Goal: Find specific page/section: Find specific page/section

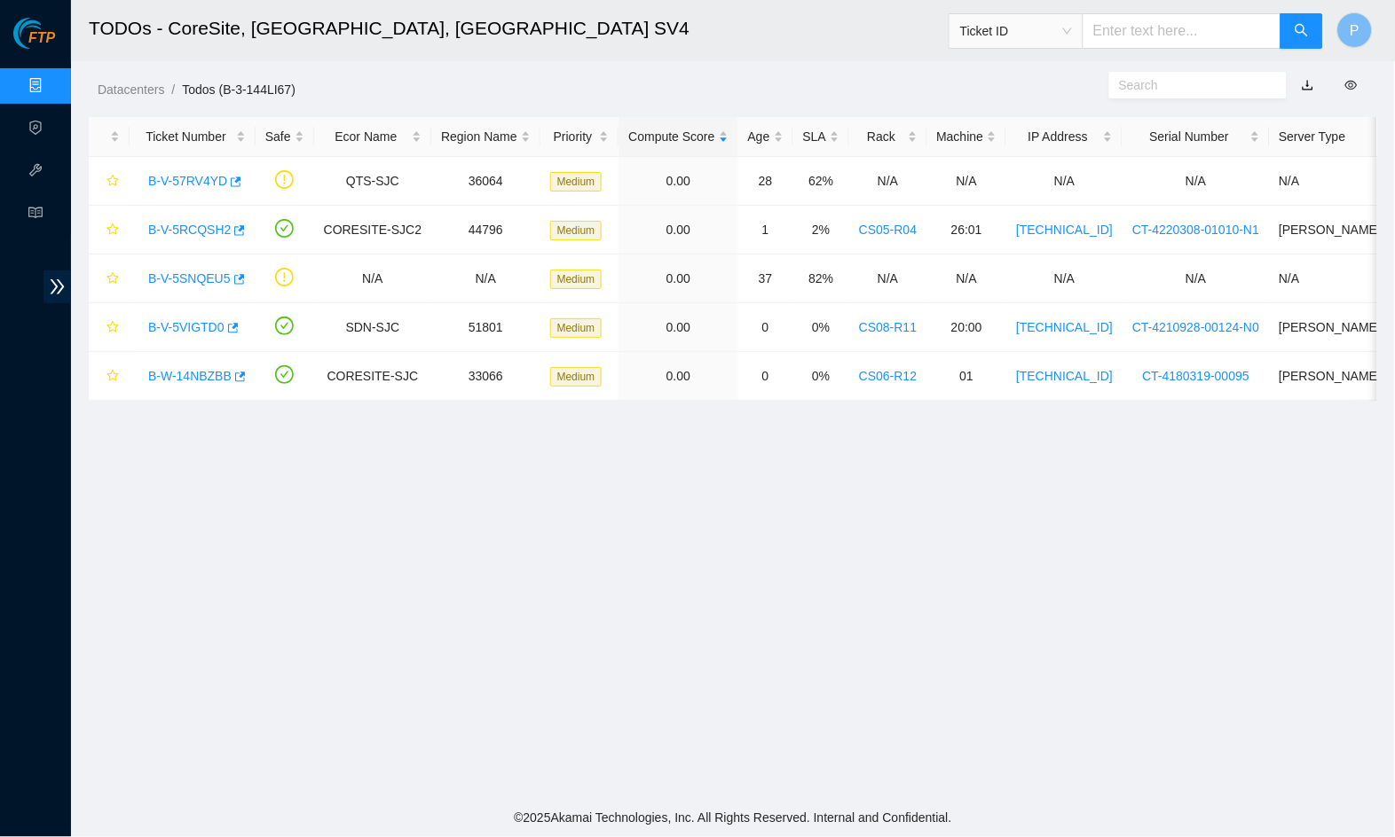
scroll to position [119, 0]
click at [545, 101] on main "TODOs - CoreSite, [GEOGRAPHIC_DATA] Ticket ID P Datacenters / Todos (B-3-144LI6…" at bounding box center [733, 400] width 1324 height 800
click at [51, 88] on link "Data Centers" at bounding box center [87, 86] width 73 height 14
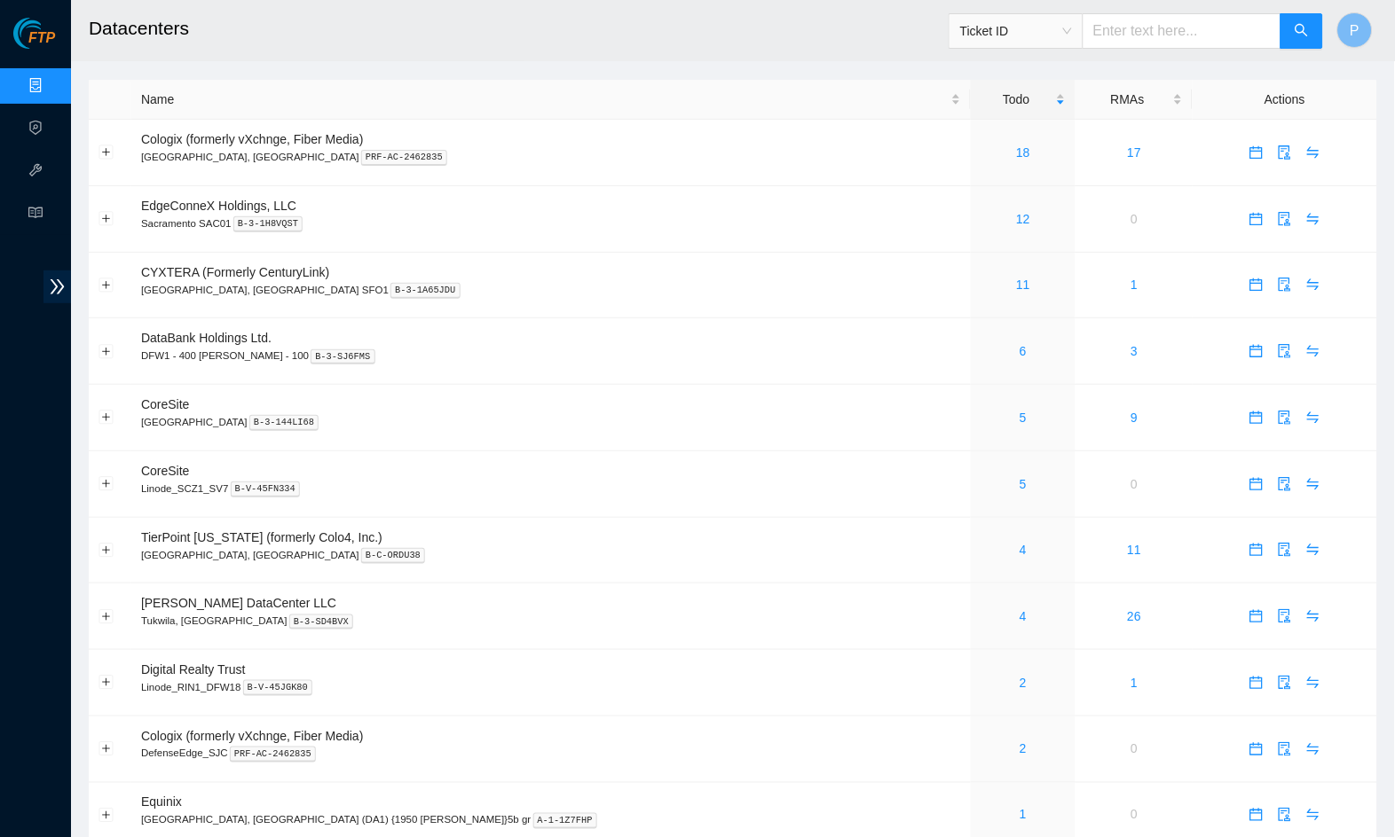
click at [1122, 39] on input "text" at bounding box center [1181, 30] width 199 height 35
paste input "B-V-5VGDLY4"
type input "B-V-5VGDLY4"
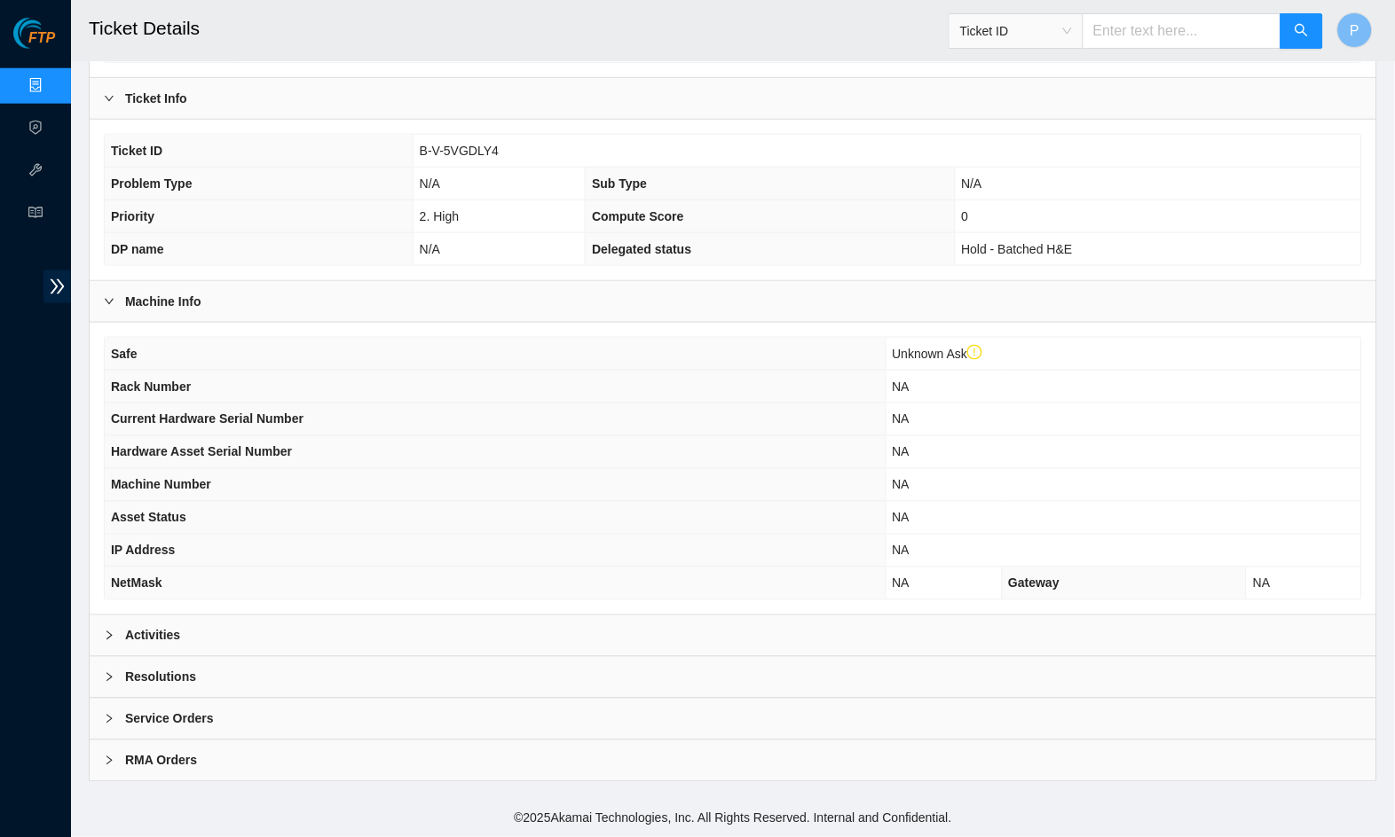
click at [421, 635] on div "Activities" at bounding box center [733, 636] width 1286 height 41
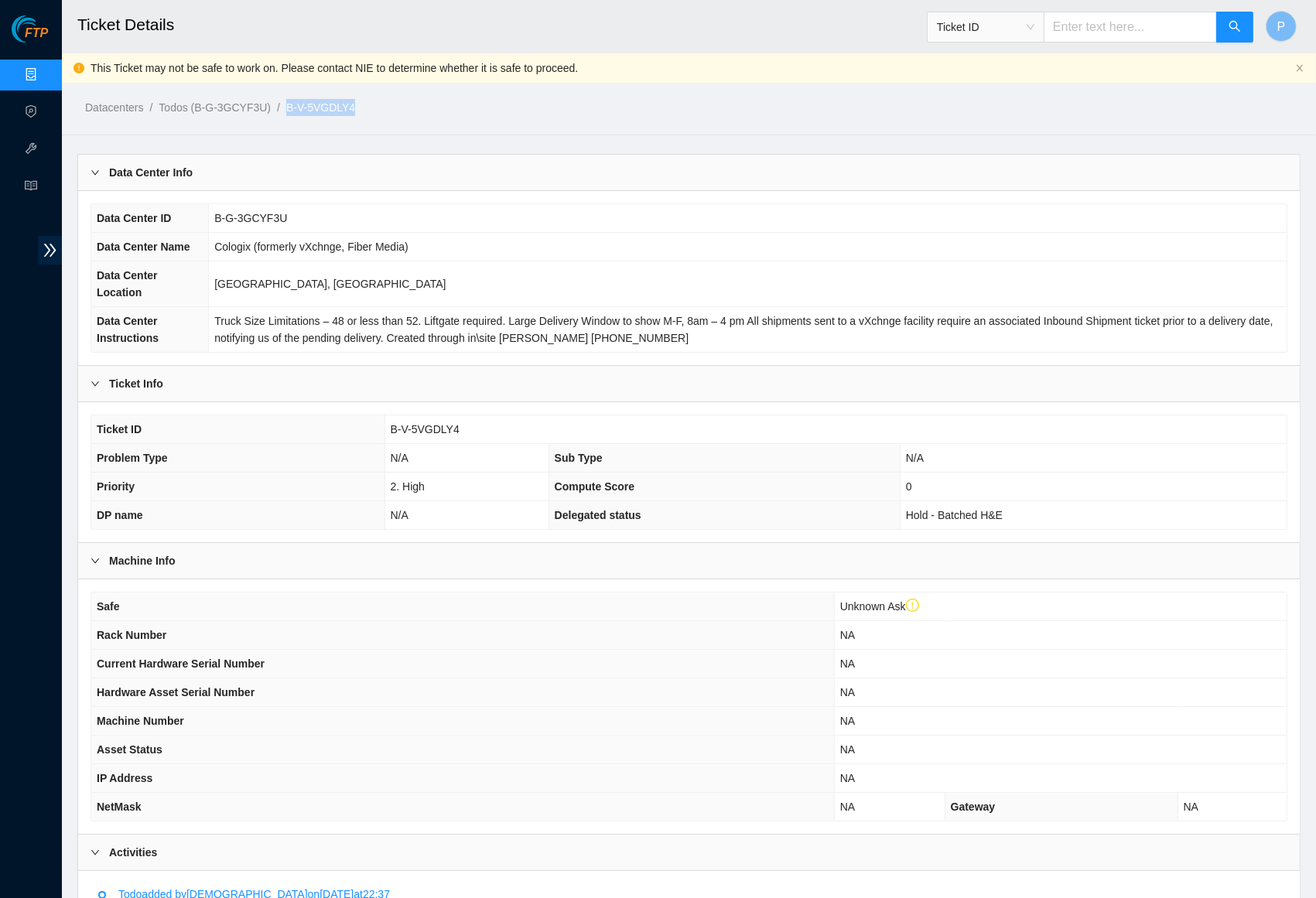
drag, startPoint x: 405, startPoint y: 109, endPoint x: 300, endPoint y: 107, distance: 105.0
click at [300, 107] on ol "Datacenters / Todos (B-G-3GCYF3U) / B-V-5VGDLY4 /" at bounding box center [544, 108] width 917 height 17
copy link "B-V-5VGDLY4"
click at [1091, 27] on input "text" at bounding box center [1130, 26] width 174 height 31
type input "v"
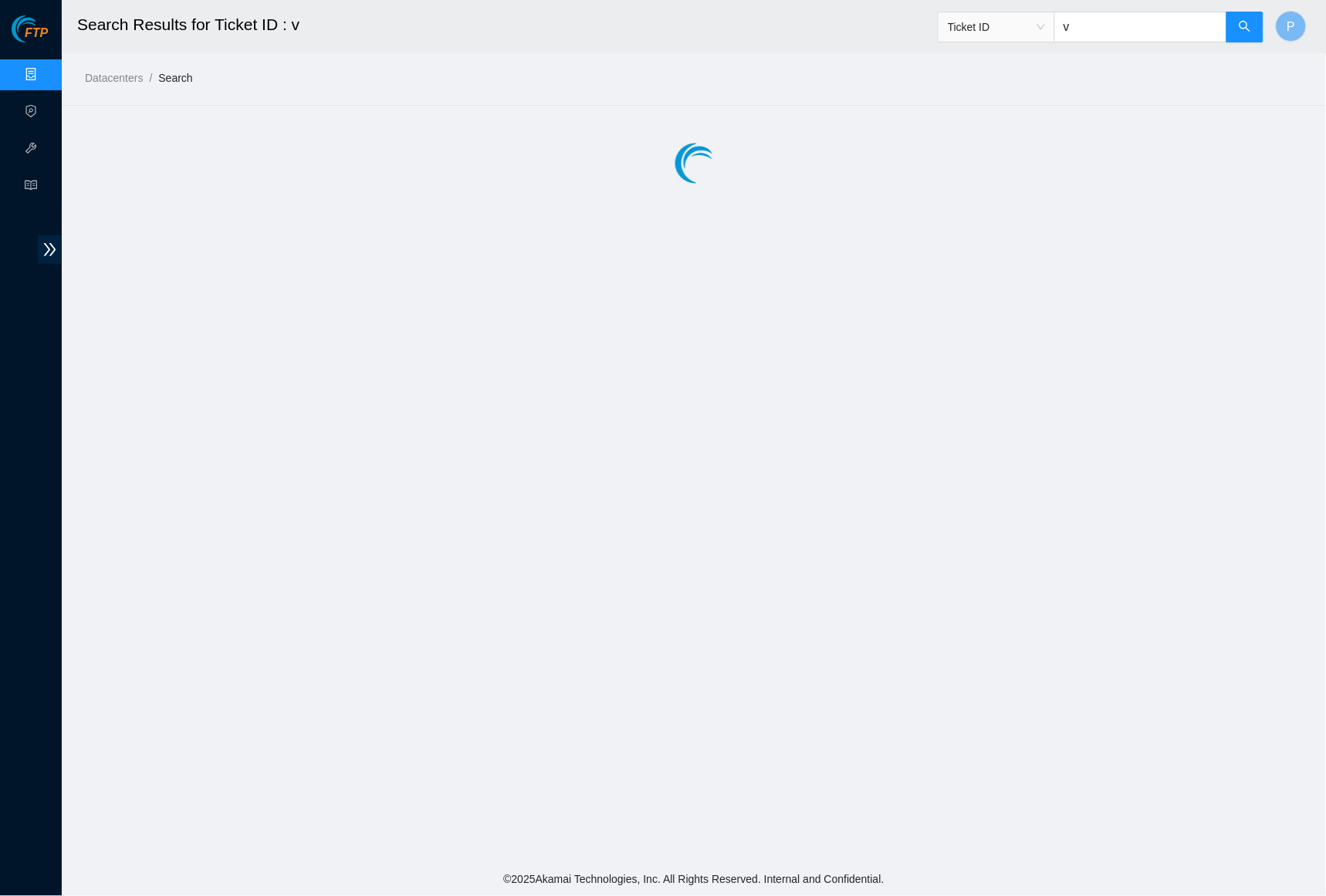
click at [1102, 26] on input "v" at bounding box center [1141, 26] width 173 height 30
paste input "B-V-5VGDLY4"
type input "B-V-5VGDLY4"
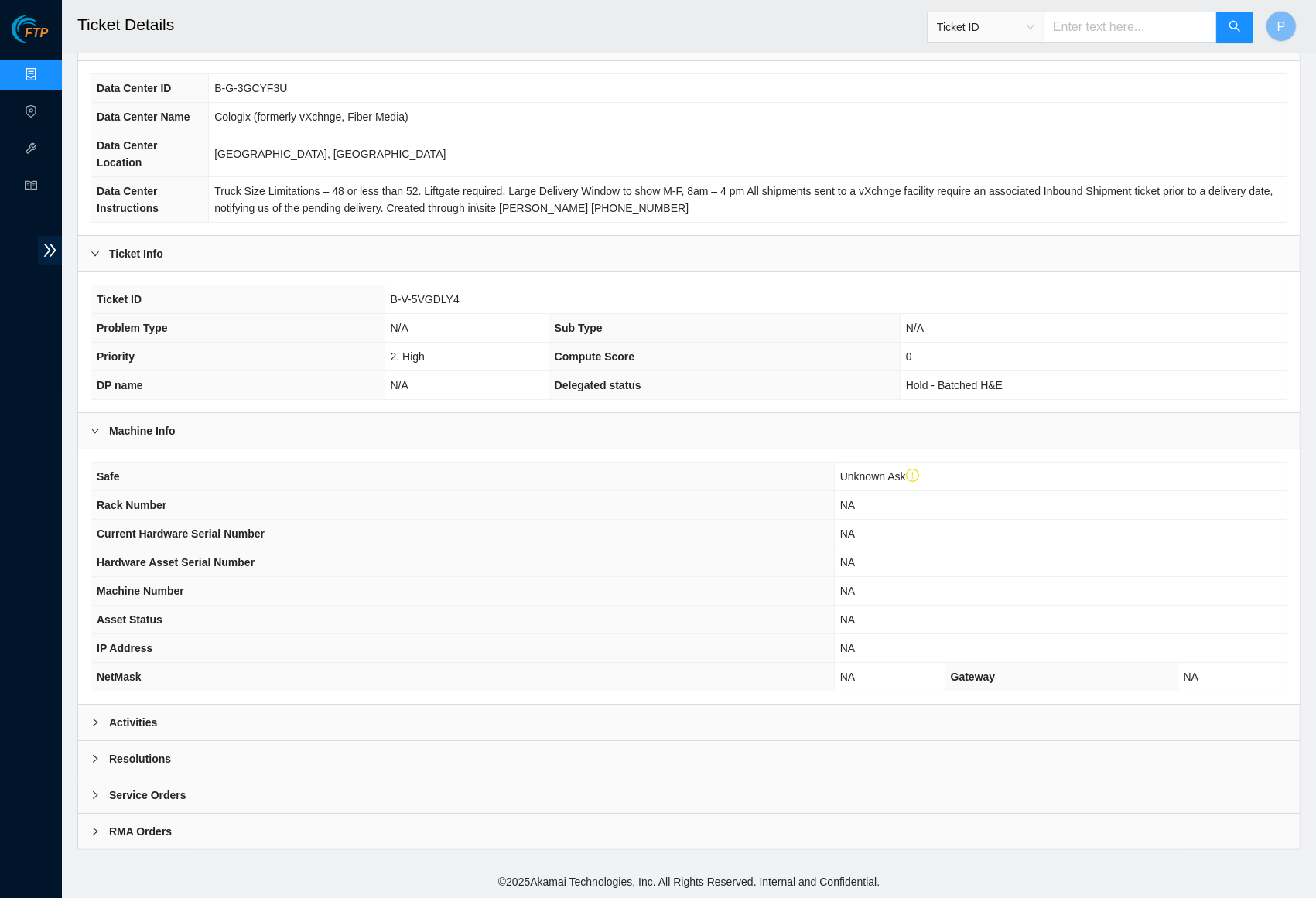
scroll to position [132, 0]
click at [44, 71] on link "Data Centers" at bounding box center [76, 75] width 64 height 12
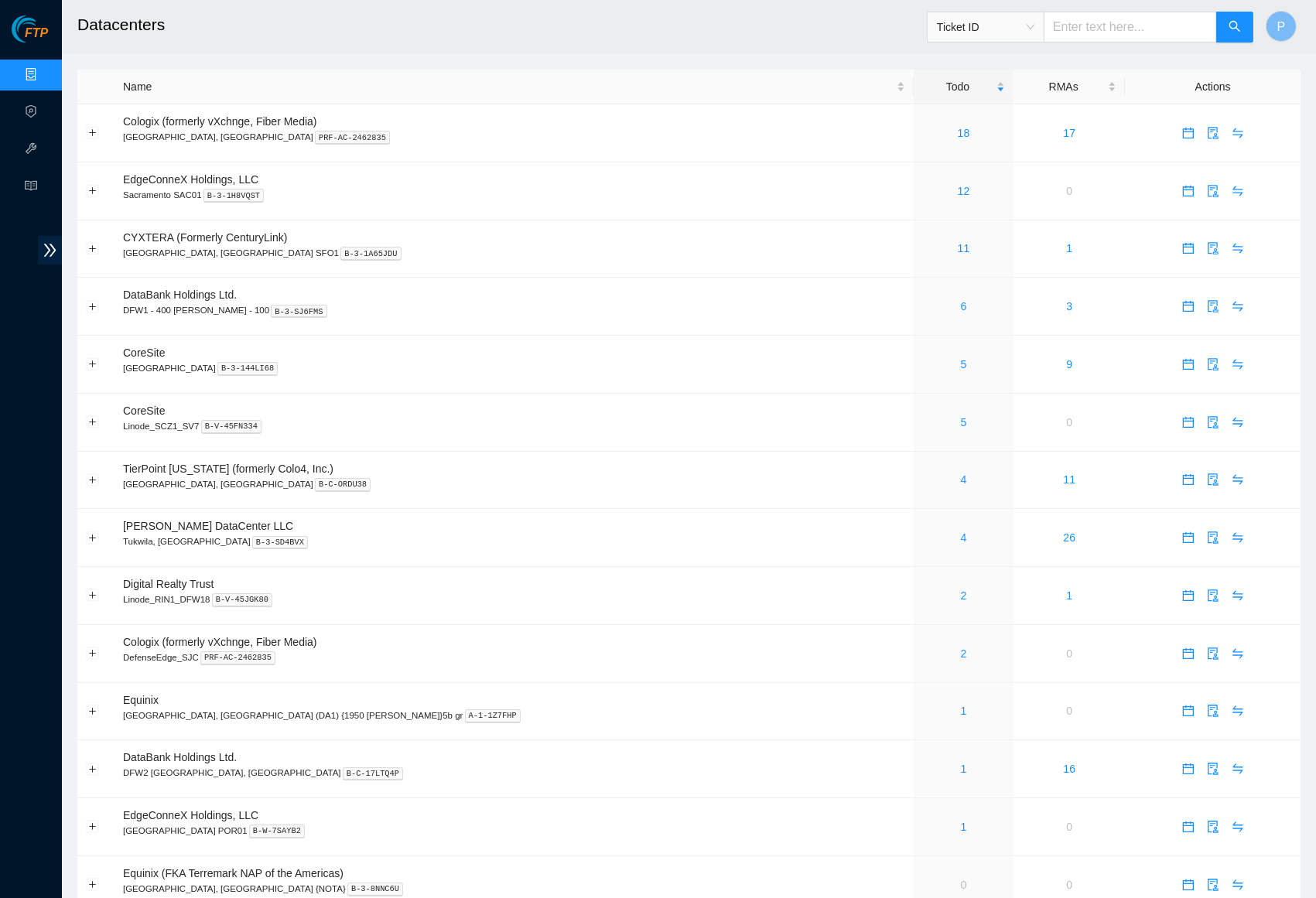
click at [1092, 21] on input "text" at bounding box center [1130, 26] width 174 height 31
paste input "B-V-5VGDLY4"
type input "B-V-5VGDLY4"
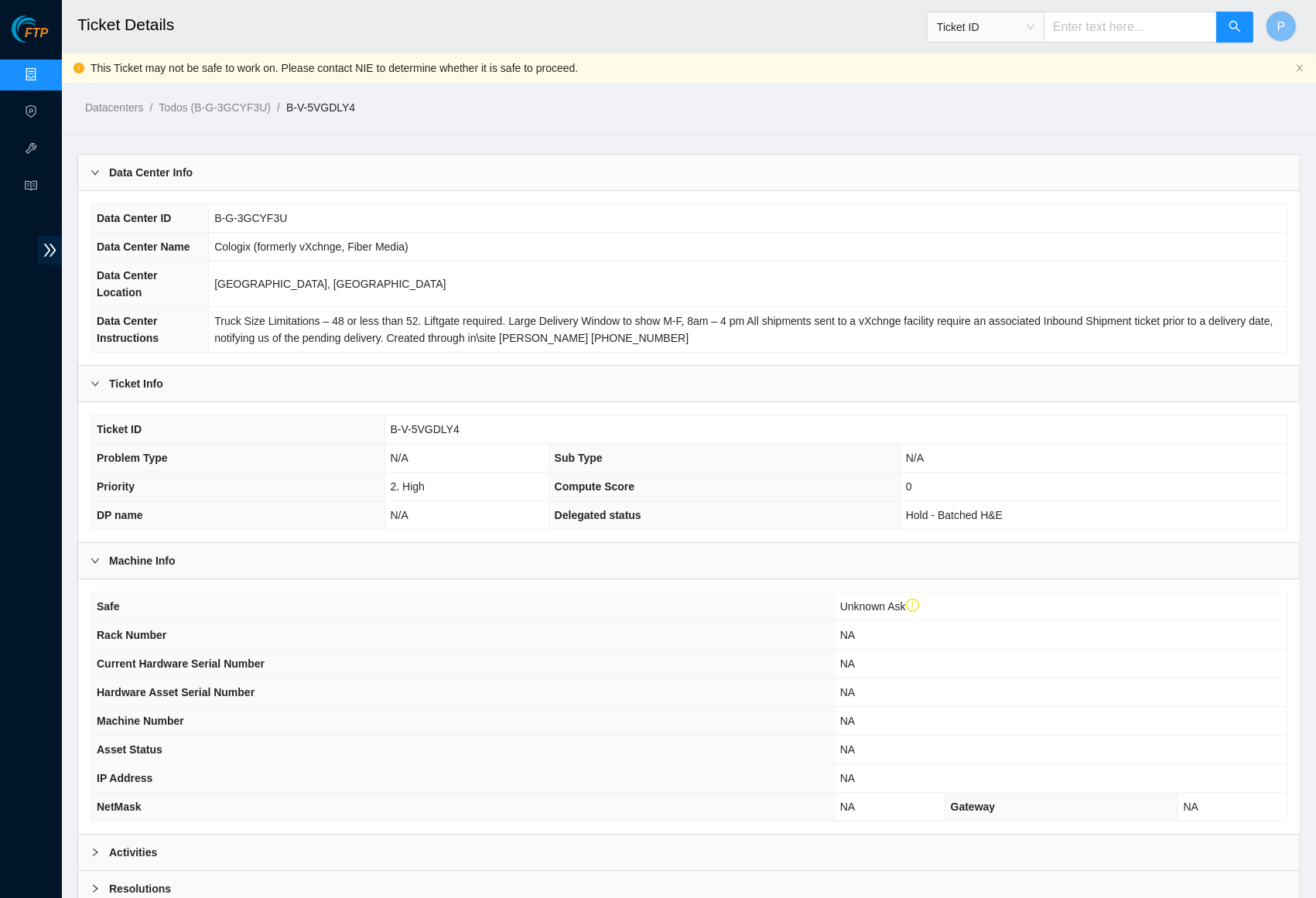
click at [1094, 23] on input "text" at bounding box center [1130, 26] width 174 height 31
paste input "B-V-5VGDLY4"
type input "B-V-5VGDLY4"
click at [1074, 32] on input "text" at bounding box center [1130, 26] width 174 height 31
paste input "B-V-5VGDLY4"
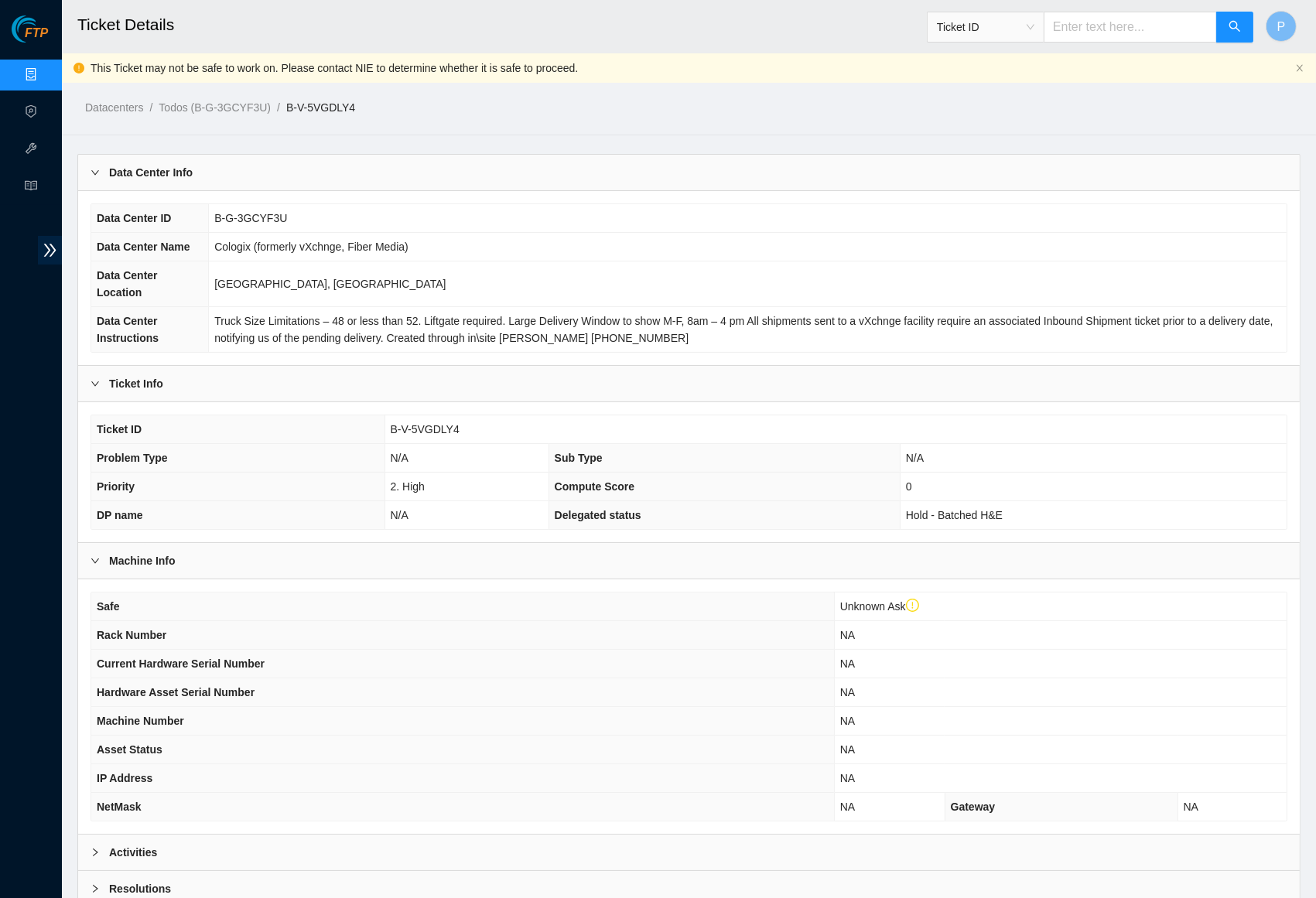
type input "B-V-5VGDLY4"
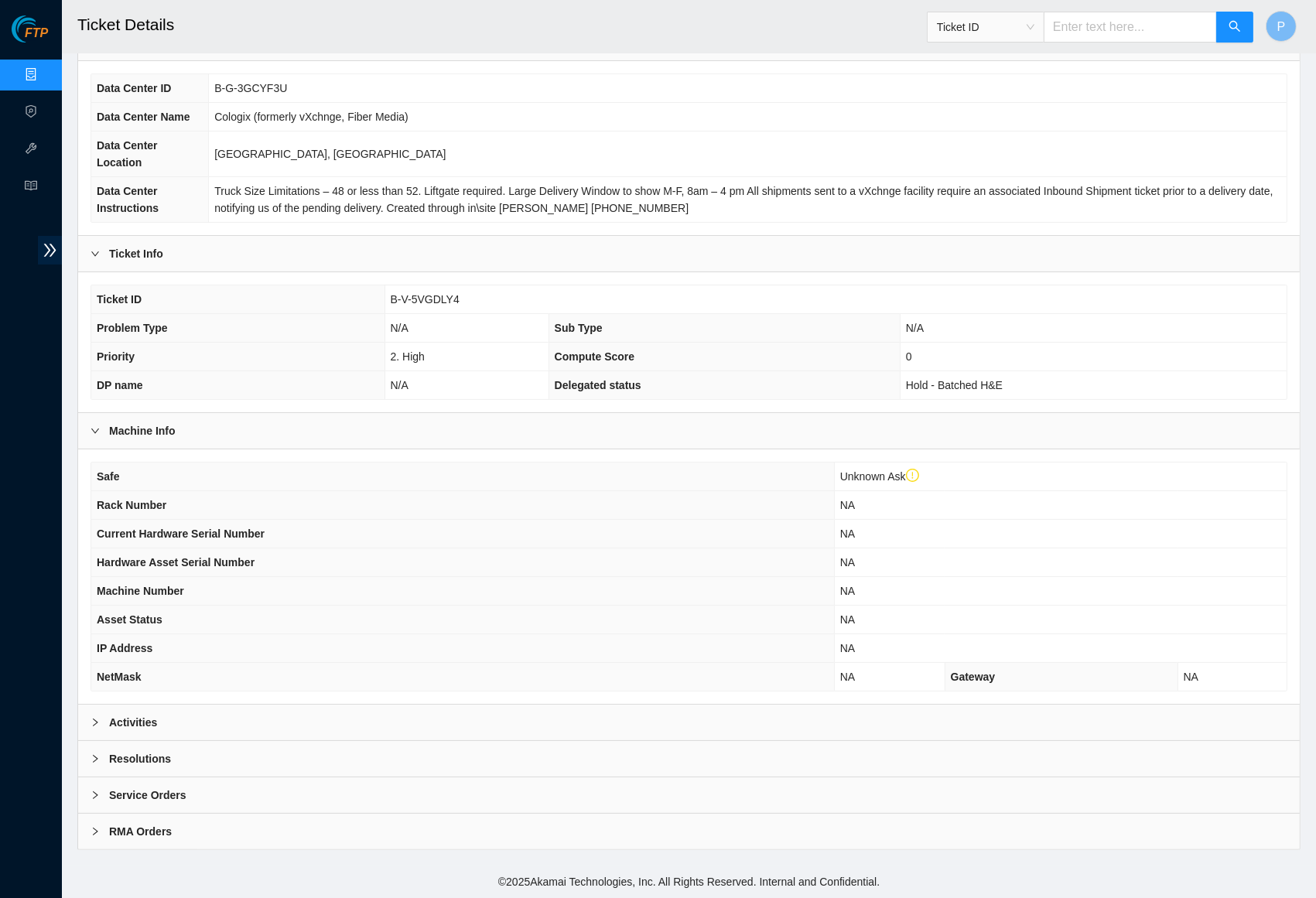
click at [398, 730] on div "Activities" at bounding box center [689, 722] width 1222 height 36
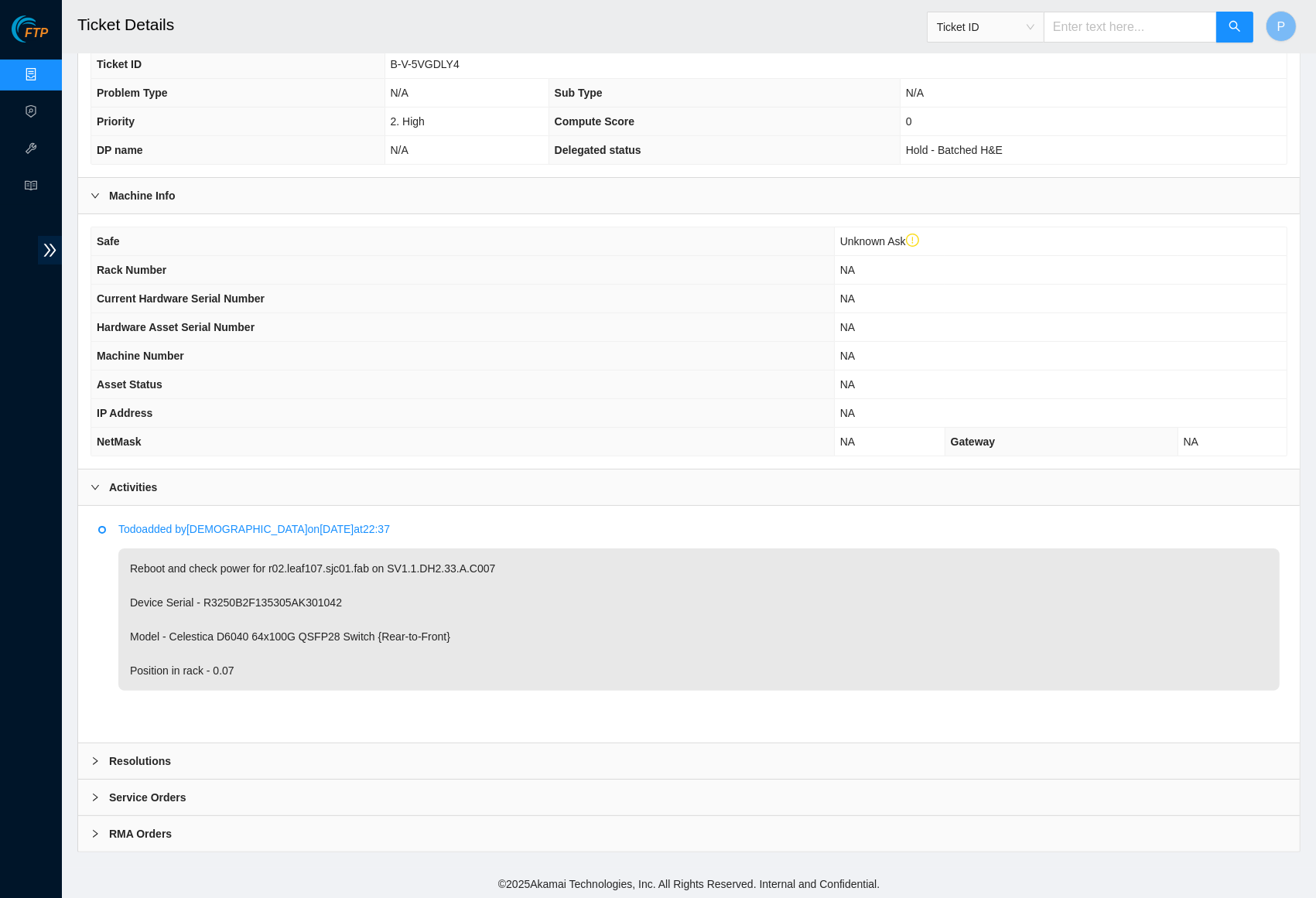
scroll to position [364, 0]
click at [44, 77] on link "Data Centers" at bounding box center [76, 75] width 64 height 12
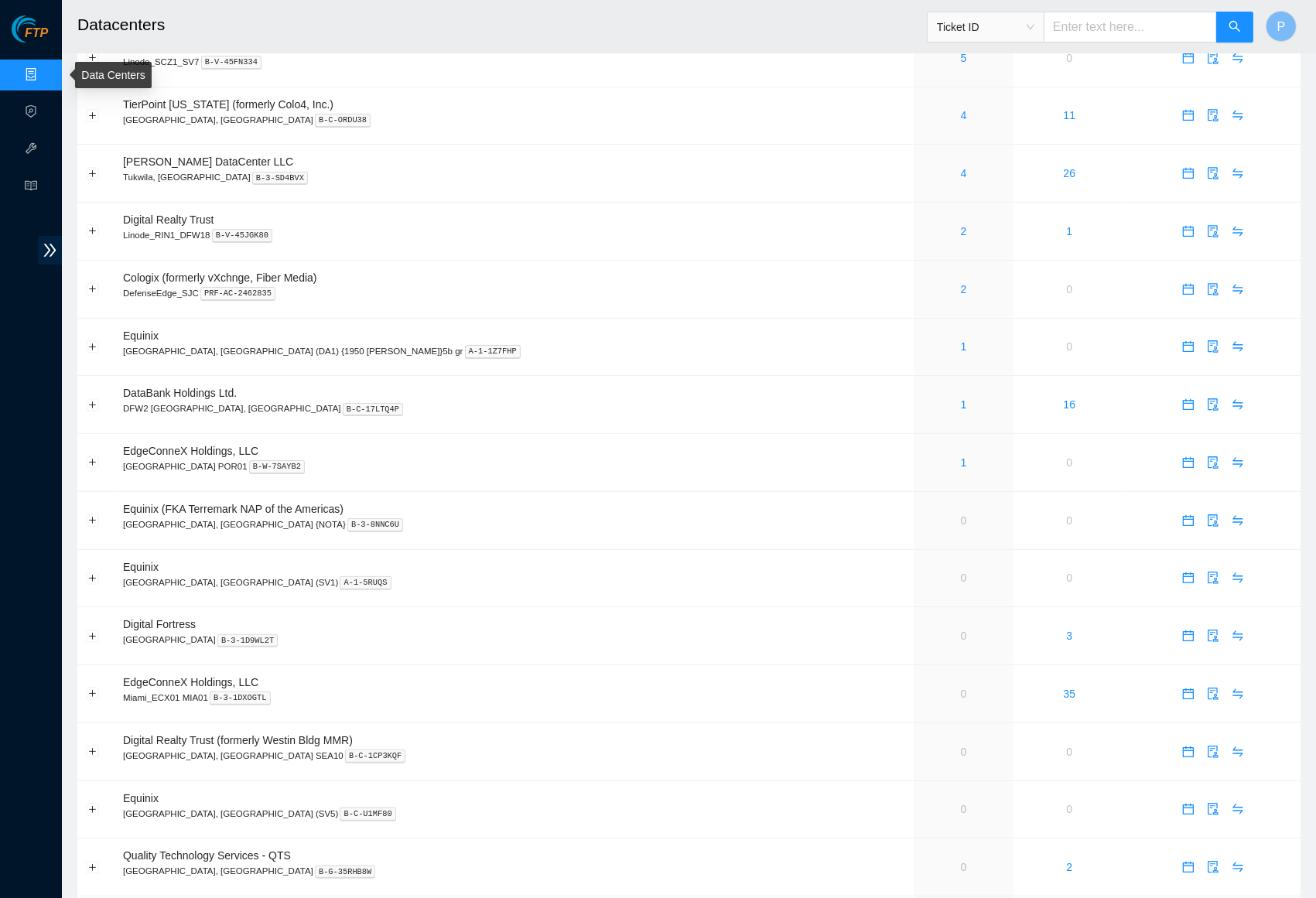
click at [44, 71] on link "Data Centers" at bounding box center [76, 75] width 64 height 12
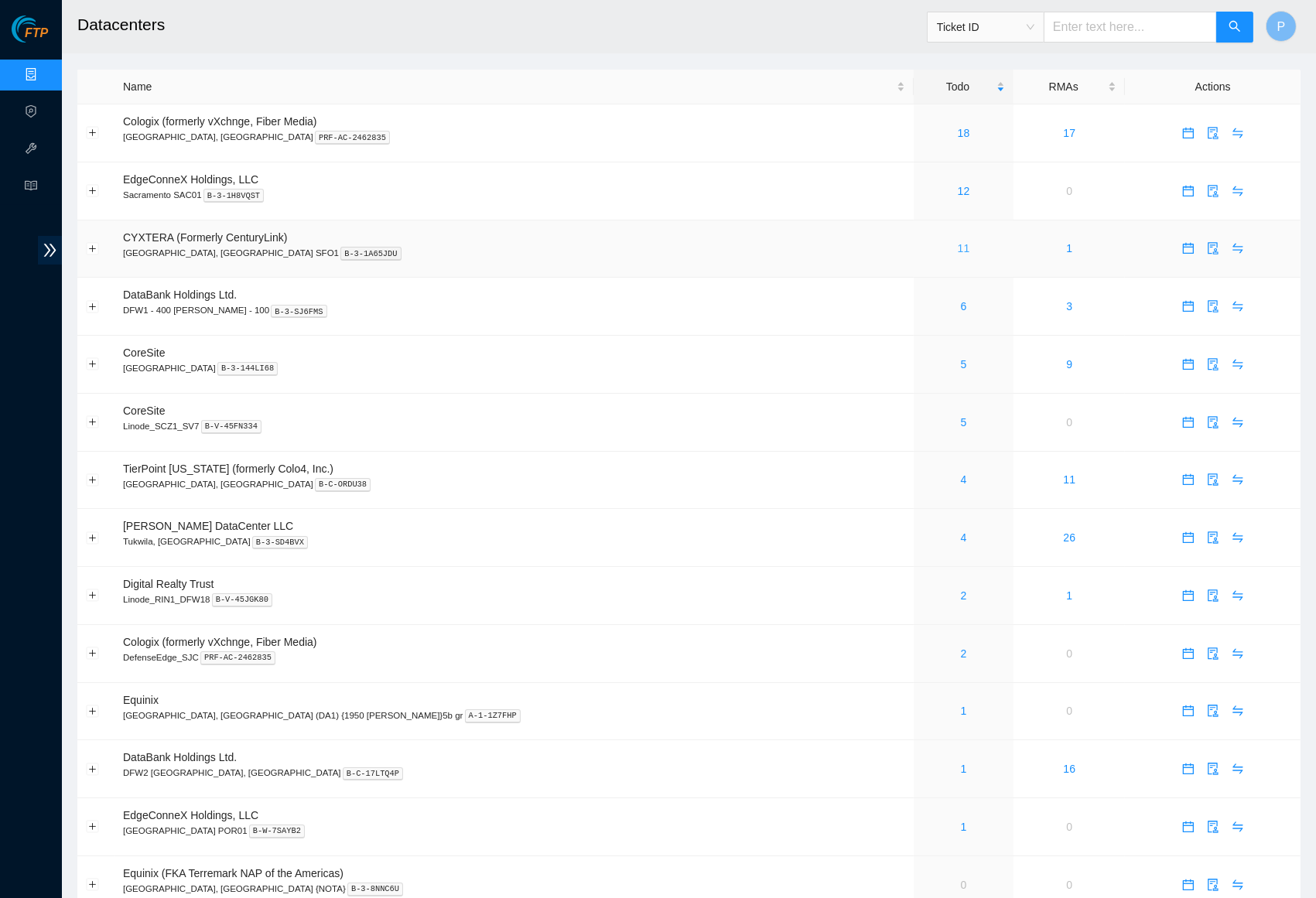
click at [958, 243] on link "11" at bounding box center [964, 248] width 12 height 12
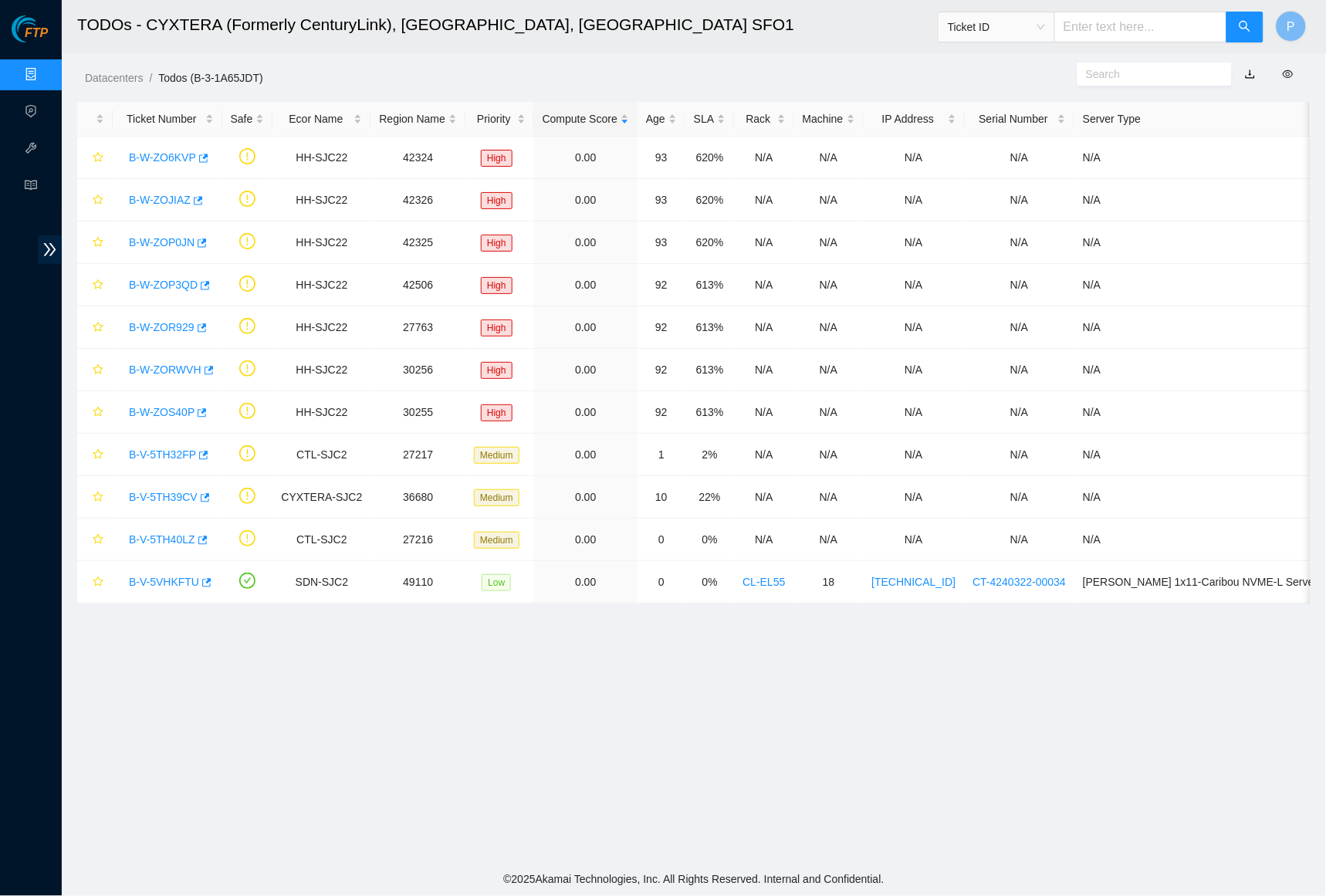
click at [1213, 76] on link "button" at bounding box center [1250, 74] width 10 height 12
click at [44, 76] on link "Data Centers" at bounding box center [76, 75] width 64 height 12
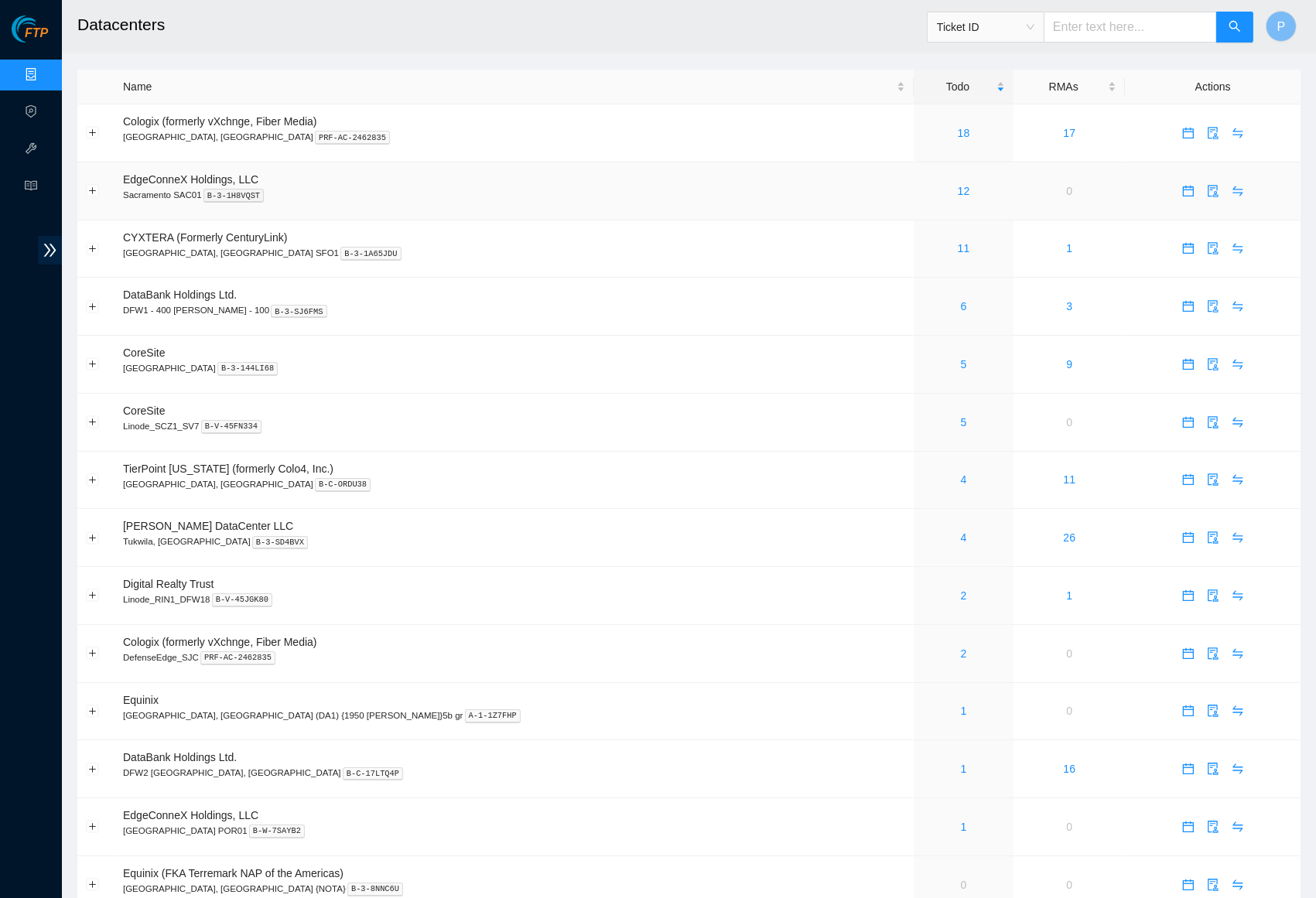
click at [922, 185] on div "12" at bounding box center [963, 191] width 83 height 17
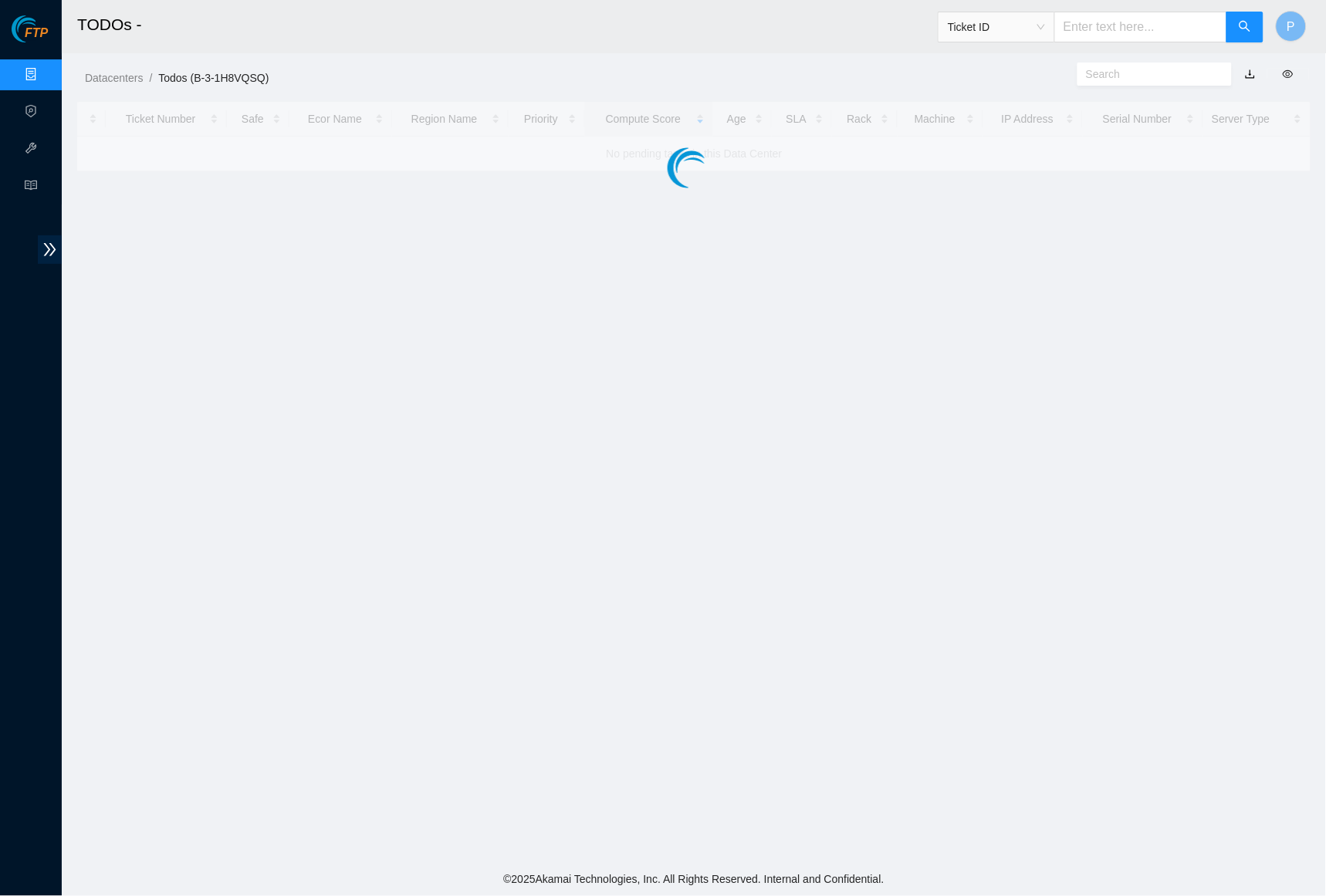
click at [53, 69] on link "Data Centers" at bounding box center [76, 75] width 64 height 12
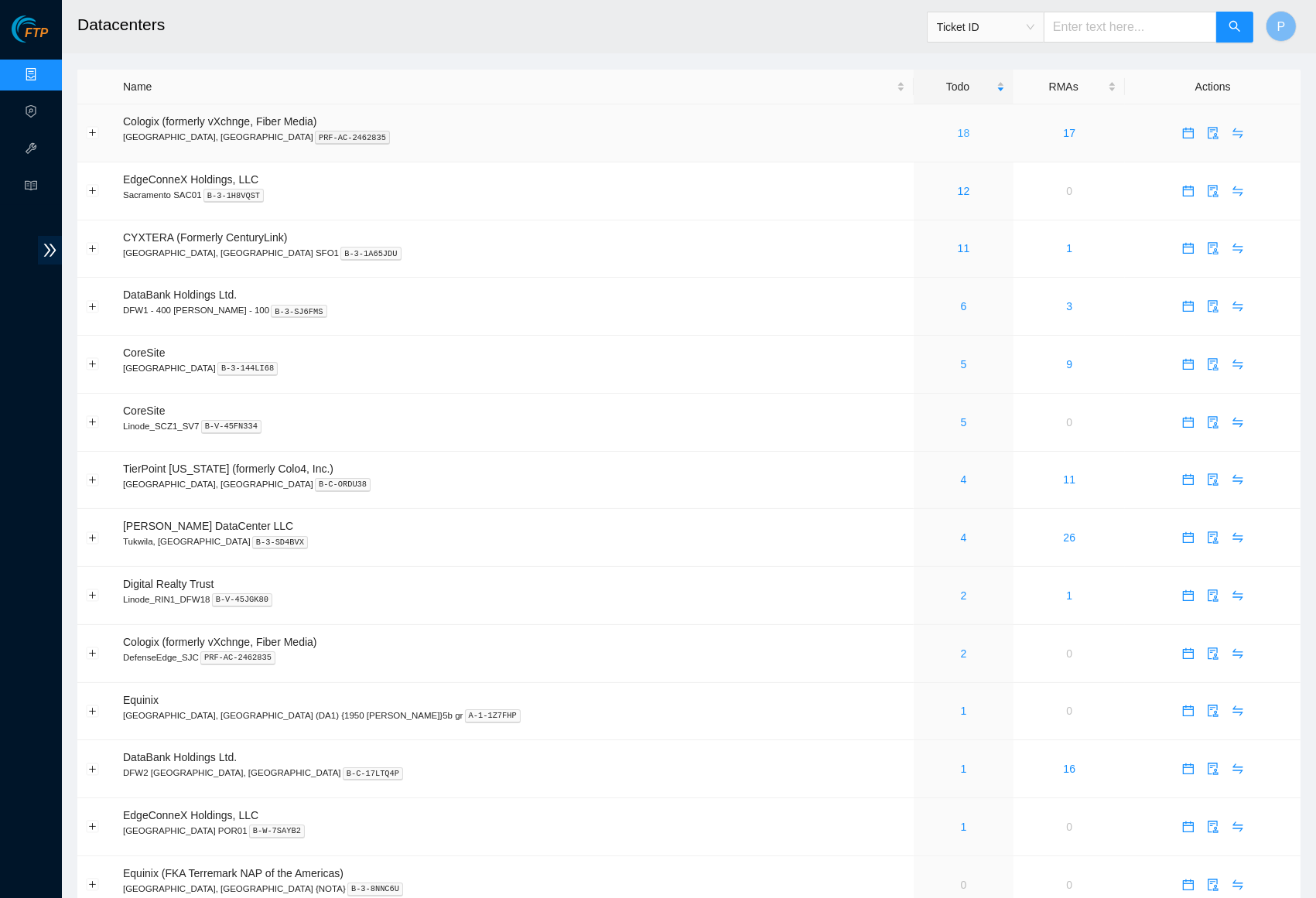
click at [958, 133] on link "18" at bounding box center [964, 133] width 12 height 12
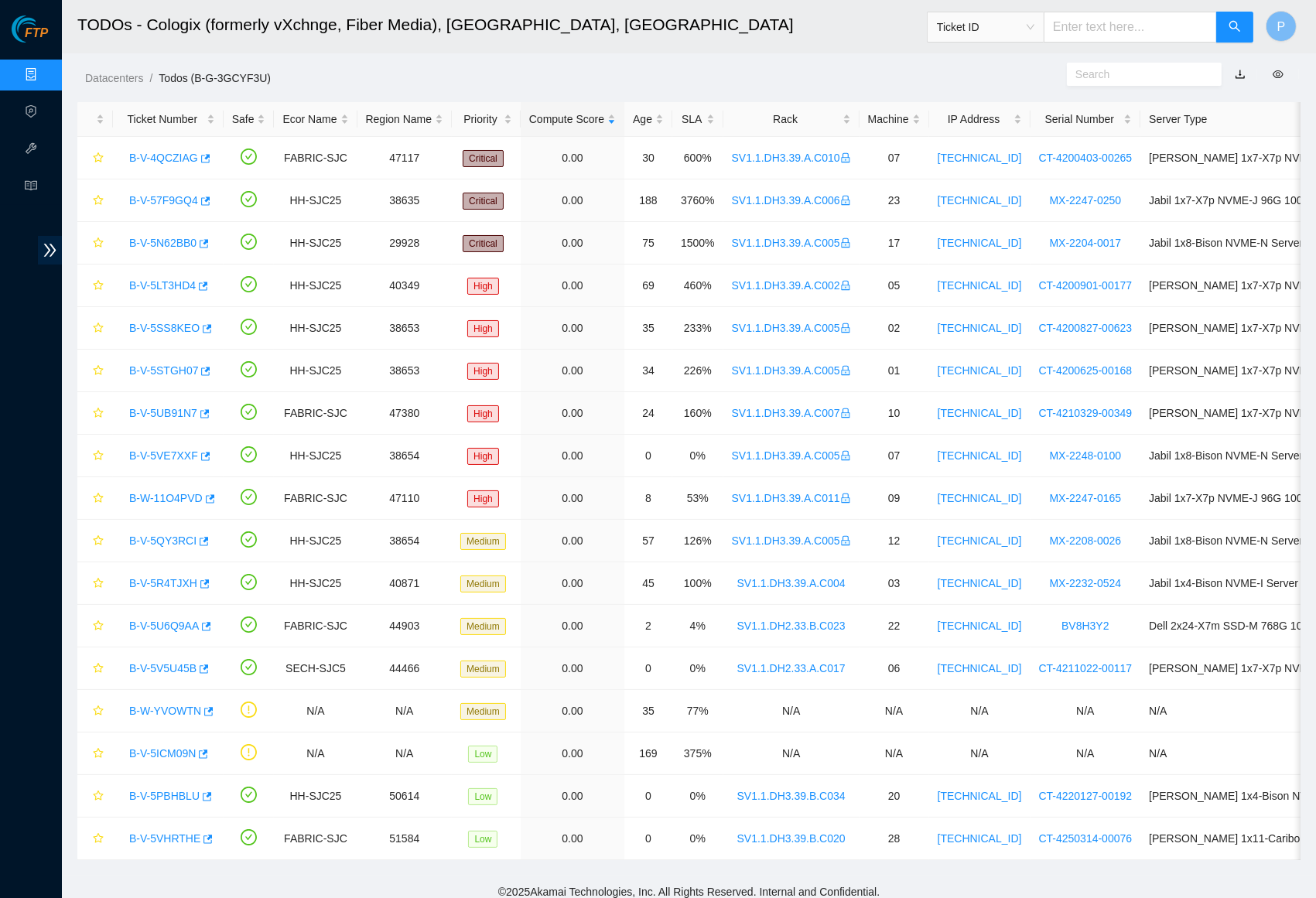
click at [1216, 68] on link "button" at bounding box center [1240, 74] width 10 height 12
click at [808, 114] on div "Rack" at bounding box center [791, 119] width 119 height 17
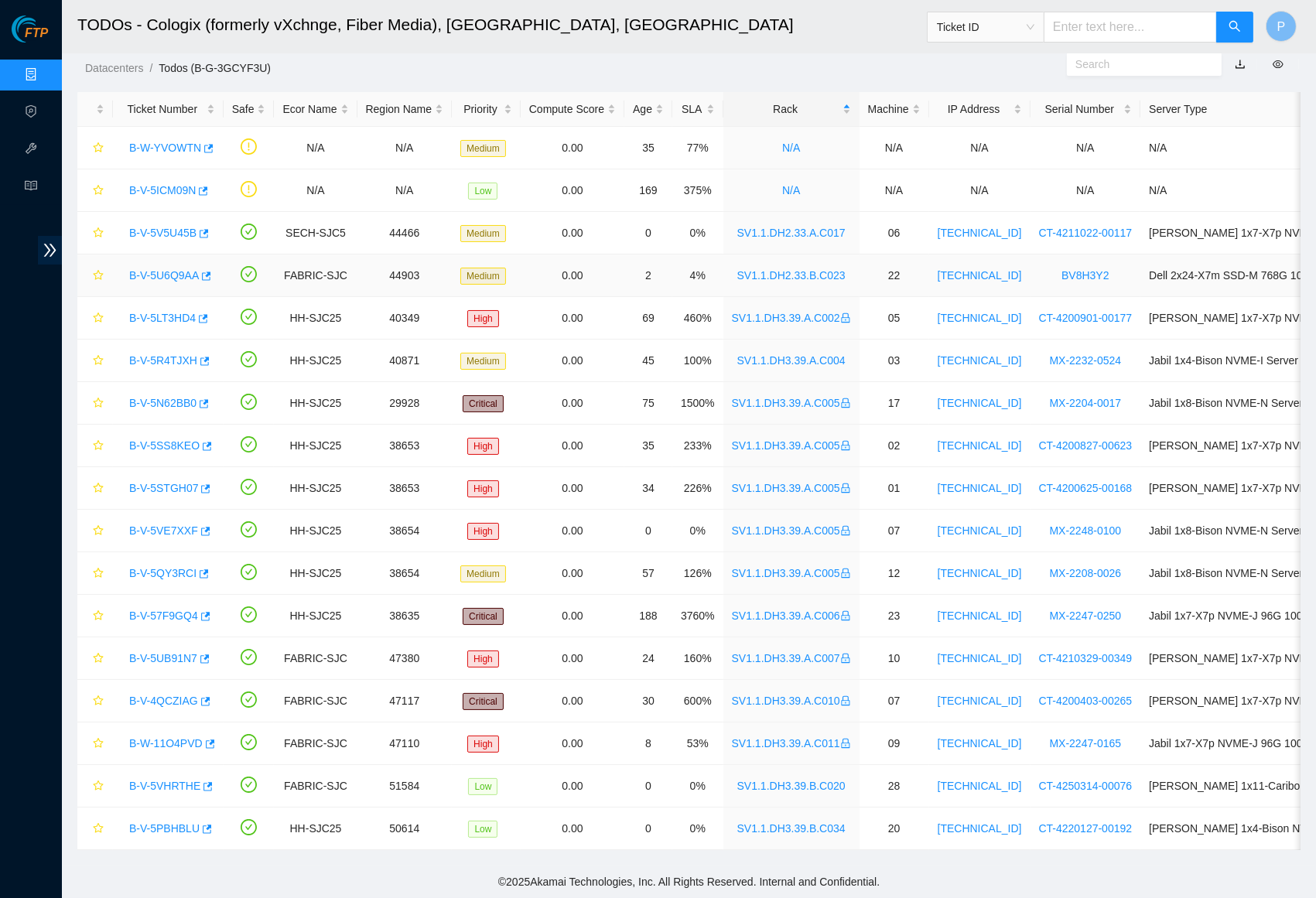
scroll to position [24, 0]
click at [1141, 26] on input "text" at bounding box center [1130, 26] width 174 height 31
paste input "B-V-5VGDLY4"
type input "B-V-5VGDLY4"
click at [1216, 37] on button "button" at bounding box center [1235, 26] width 38 height 31
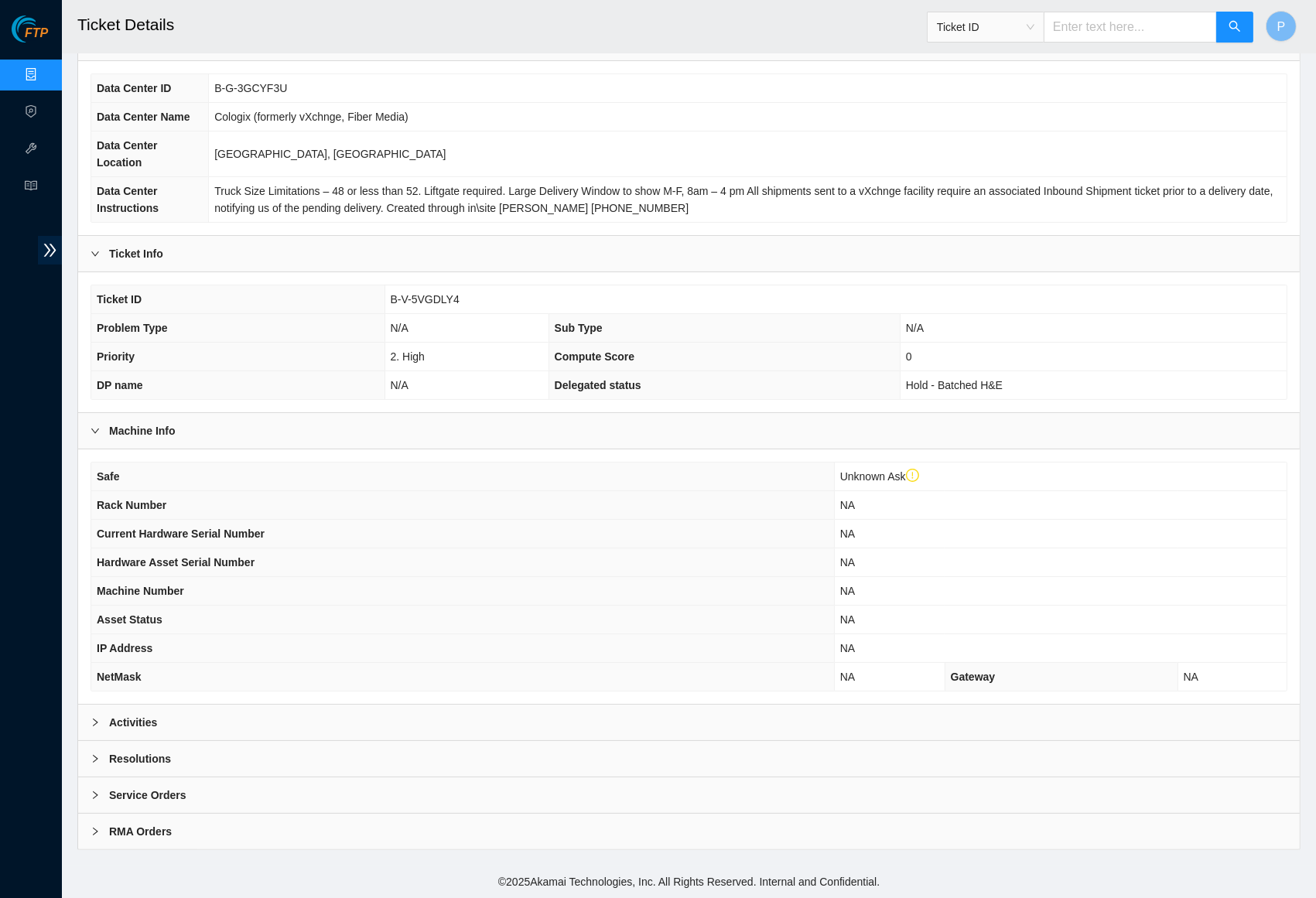
click at [591, 730] on div "Activities" at bounding box center [689, 722] width 1222 height 36
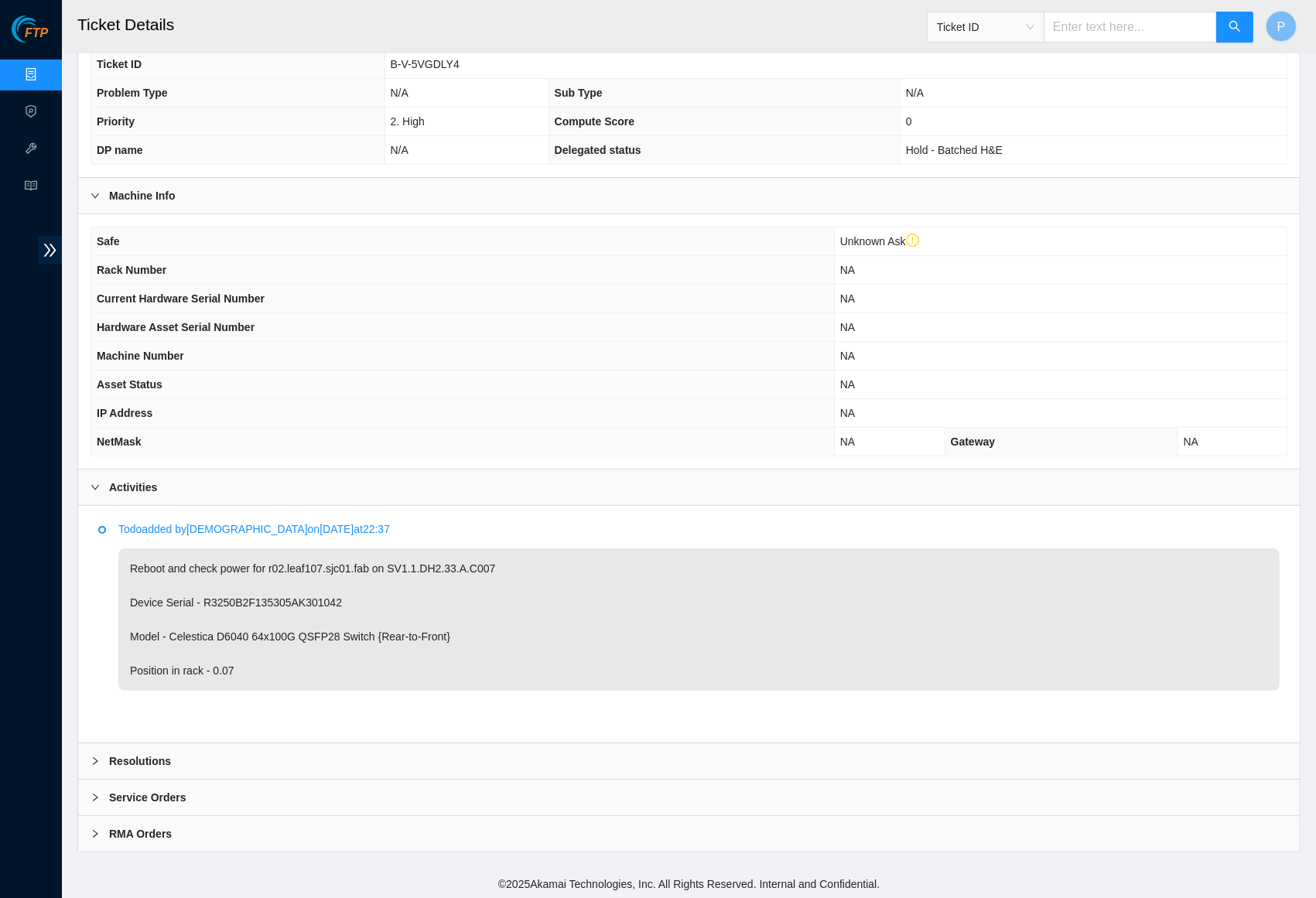
scroll to position [364, 0]
click at [44, 72] on link "Data Centers" at bounding box center [76, 75] width 64 height 12
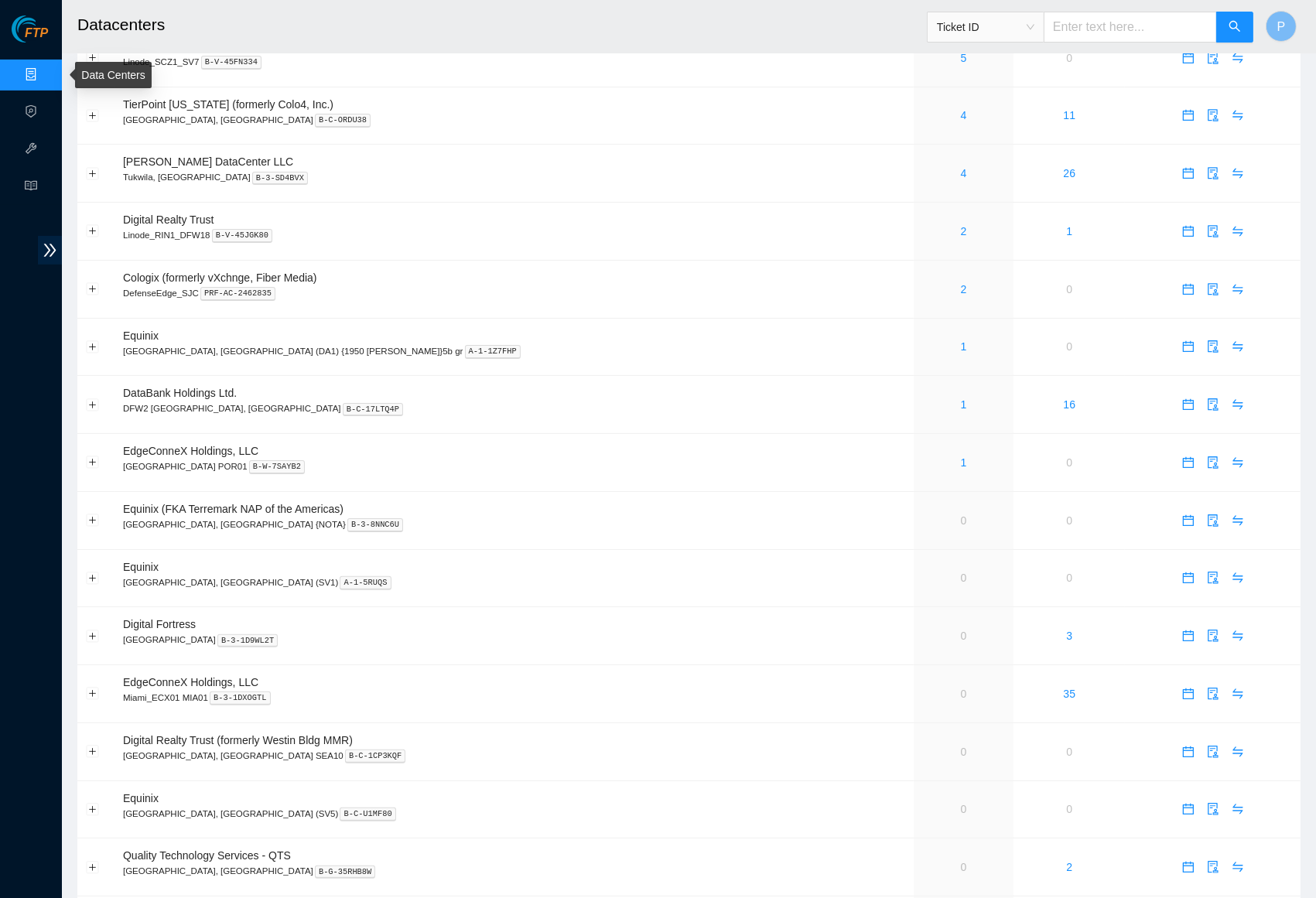
click at [44, 72] on link "Data Centers" at bounding box center [76, 75] width 64 height 12
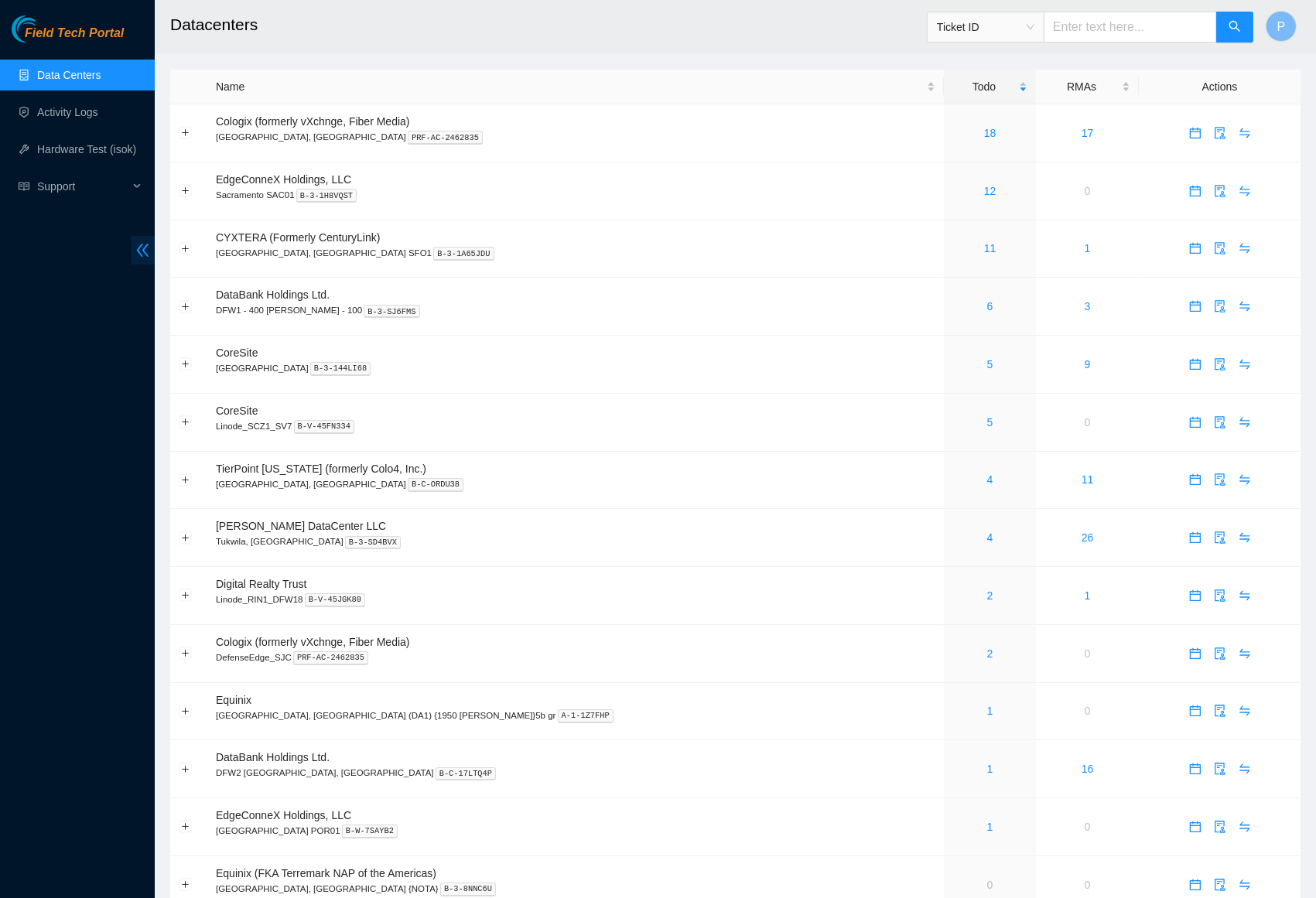
click at [138, 249] on icon "double-left" at bounding box center [143, 249] width 12 height 13
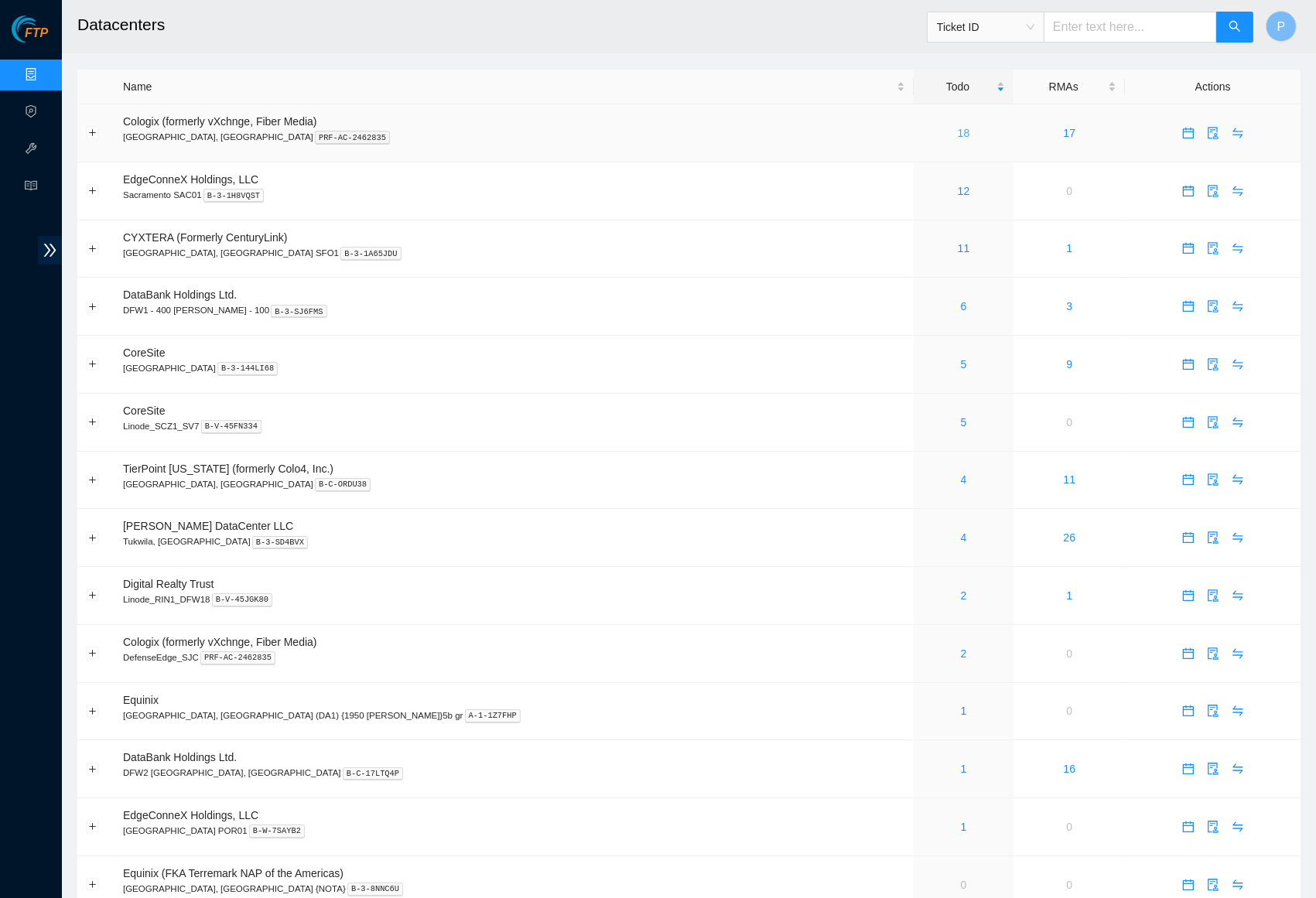
click at [958, 132] on link "18" at bounding box center [964, 133] width 12 height 12
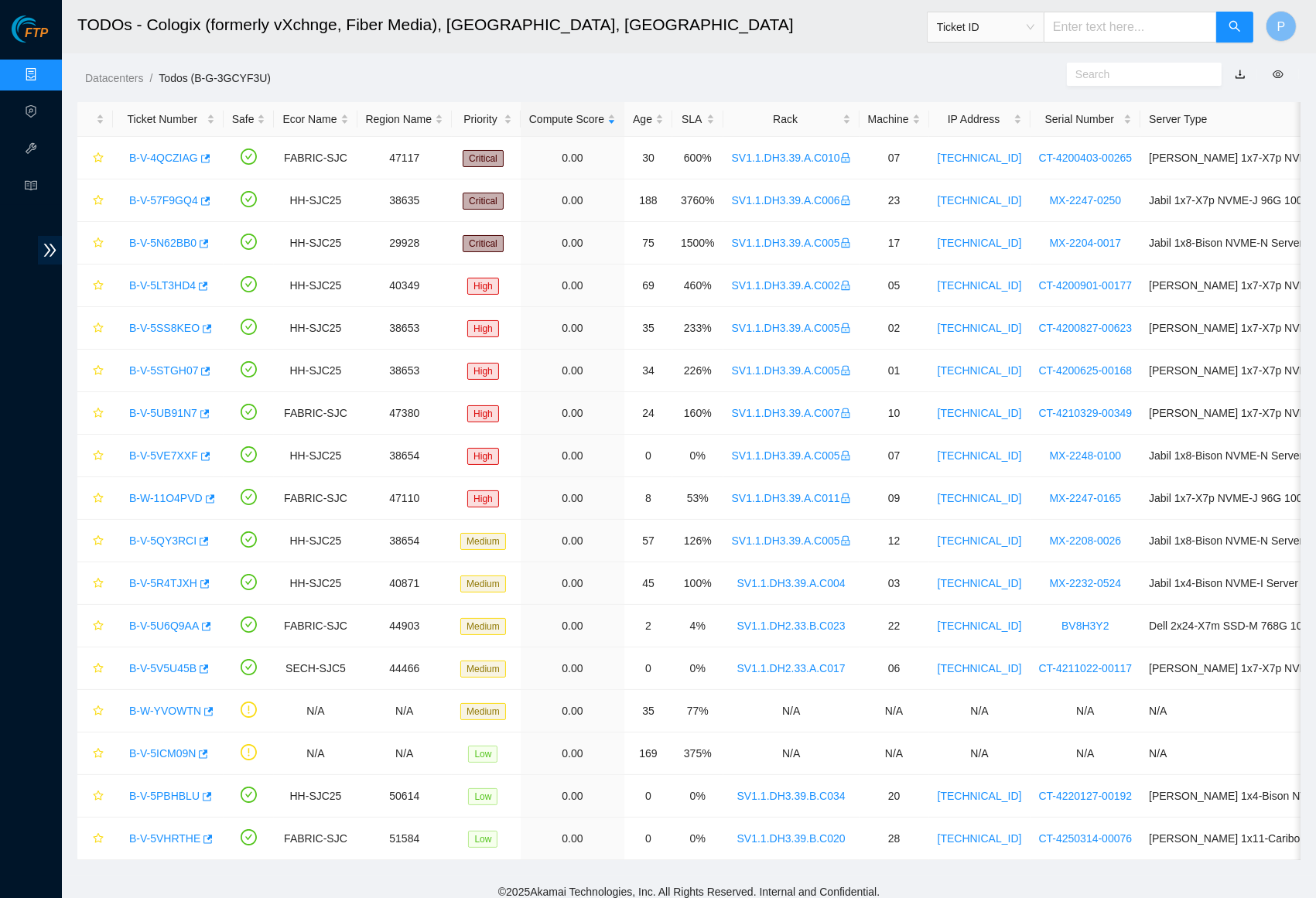
click at [1029, 26] on span "Ticket ID" at bounding box center [985, 27] width 98 height 24
click at [965, 152] on div "Serial Number" at bounding box center [985, 156] width 99 height 17
click at [1095, 24] on input "text" at bounding box center [1130, 26] width 174 height 31
paste input "CT-4210510-00553"
type input "CT-4210510-00553"
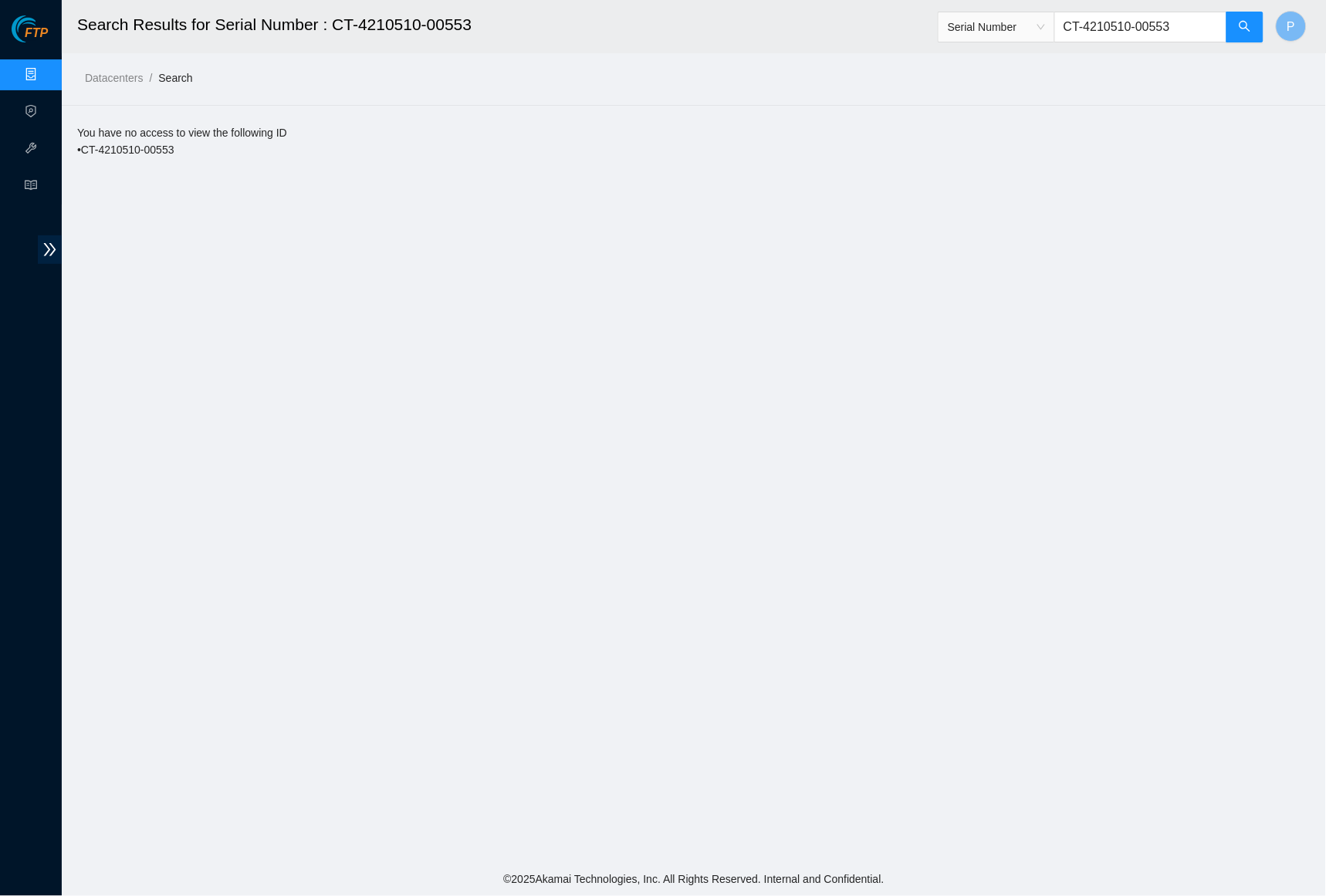
click at [1028, 27] on span "Serial Number" at bounding box center [996, 27] width 97 height 23
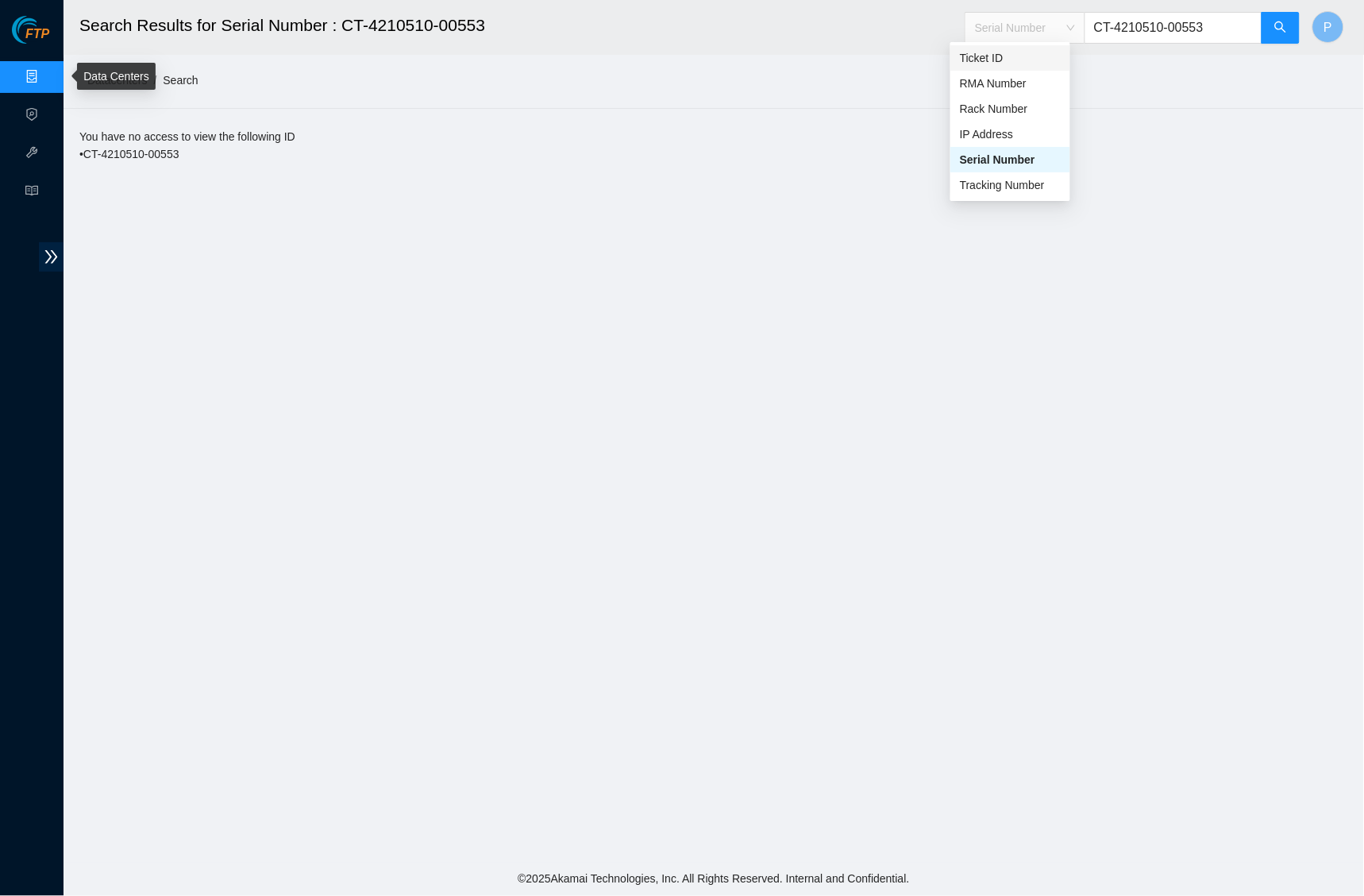
click at [46, 81] on link "Data Centers" at bounding box center [78, 77] width 65 height 13
